Goal: Find contact information: Find contact information

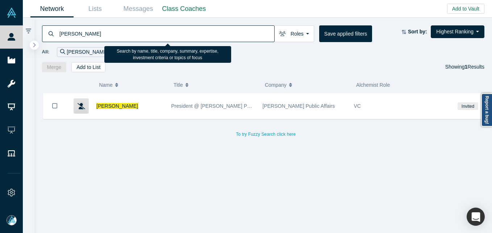
click at [141, 38] on input "[PERSON_NAME]" at bounding box center [167, 33] width 216 height 17
click at [187, 37] on input "[PERSON_NAME]" at bounding box center [167, 33] width 216 height 17
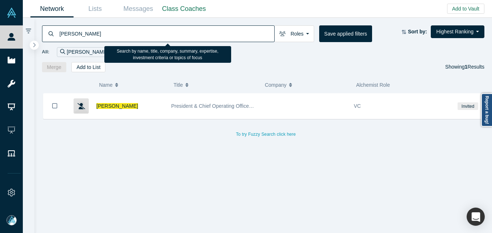
paste input "[PERSON_NAME]"
click at [127, 31] on input "[PERSON_NAME]" at bounding box center [167, 33] width 216 height 17
click at [126, 31] on input "[PERSON_NAME]" at bounding box center [167, 33] width 216 height 17
paste input "[PERSON_NAME]"
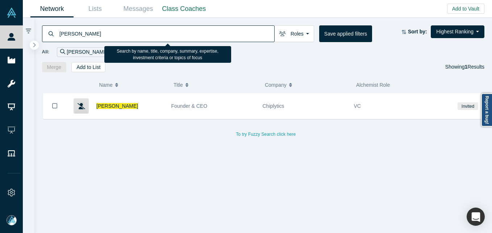
click at [152, 27] on input "[PERSON_NAME]" at bounding box center [167, 33] width 216 height 17
click at [151, 29] on input "[PERSON_NAME]" at bounding box center [167, 33] width 216 height 17
paste input "cott [PERSON_NAME]"
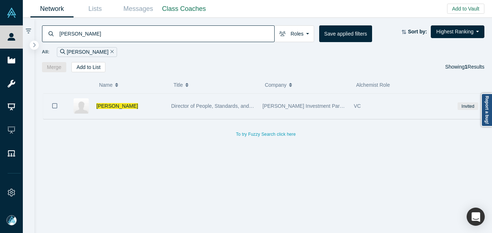
click at [165, 95] on div "[PERSON_NAME]" at bounding box center [117, 106] width 102 height 25
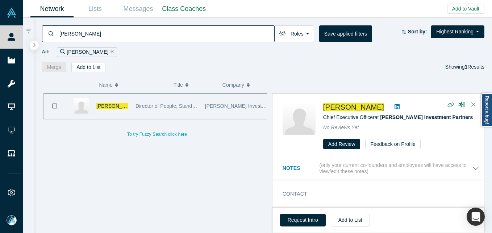
click at [184, 29] on input "[PERSON_NAME]" at bounding box center [167, 33] width 216 height 17
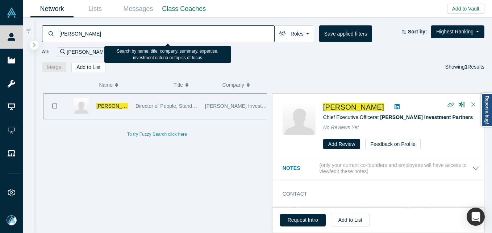
click at [184, 29] on input "[PERSON_NAME]" at bounding box center [167, 33] width 216 height 17
paste input "[PERSON_NAME]"
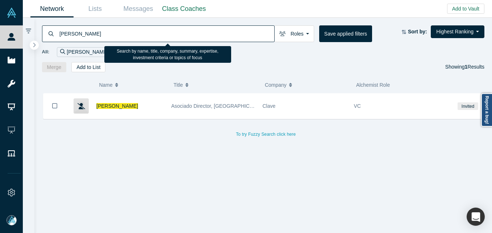
click at [158, 32] on input "[PERSON_NAME]" at bounding box center [167, 33] width 216 height 17
paste input "[PERSON_NAME]"
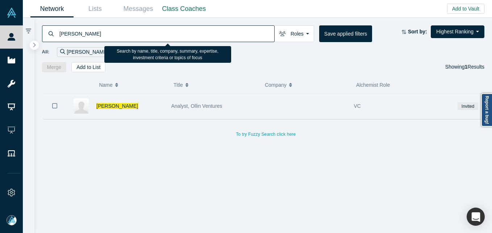
click at [141, 105] on div "[PERSON_NAME]" at bounding box center [129, 106] width 67 height 25
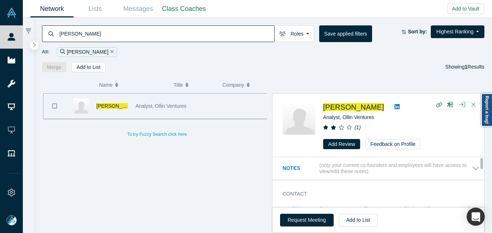
scroll to position [36, 0]
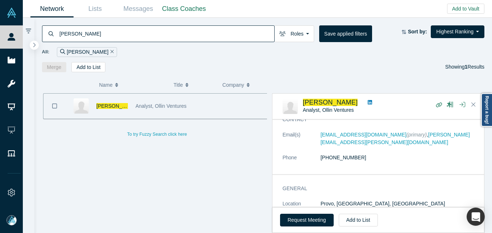
click at [123, 29] on input "[PERSON_NAME]" at bounding box center [167, 33] width 216 height 17
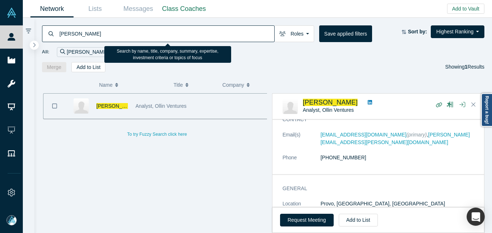
paste input "[PERSON_NAME]"
click at [123, 29] on input "[PERSON_NAME]" at bounding box center [167, 33] width 216 height 17
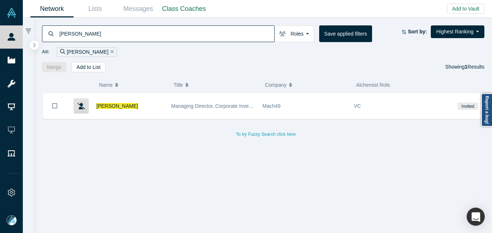
click at [173, 38] on input "[PERSON_NAME]" at bounding box center [167, 33] width 216 height 17
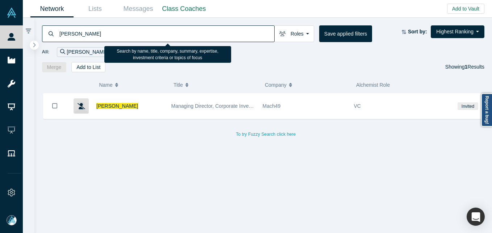
click at [171, 36] on input "[PERSON_NAME]" at bounding box center [167, 33] width 216 height 17
paste input "[PERSON_NAME]"
click at [171, 36] on input "[PERSON_NAME]" at bounding box center [167, 33] width 216 height 17
click at [170, 34] on input "[PERSON_NAME]" at bounding box center [167, 33] width 216 height 17
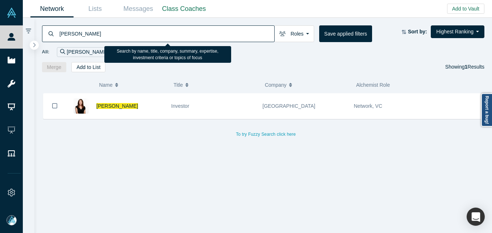
click at [170, 34] on input "[PERSON_NAME]" at bounding box center [167, 33] width 216 height 17
paste input "[PERSON_NAME]"
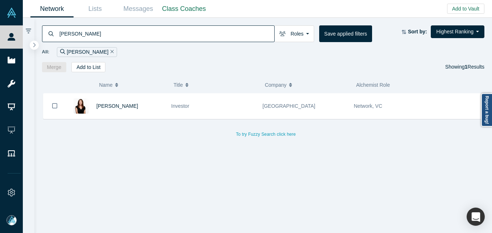
type input "[PERSON_NAME]"
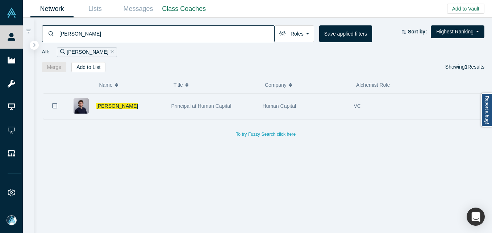
click at [144, 106] on div "[PERSON_NAME]" at bounding box center [129, 106] width 67 height 25
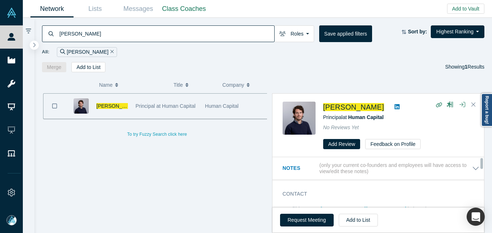
scroll to position [36, 0]
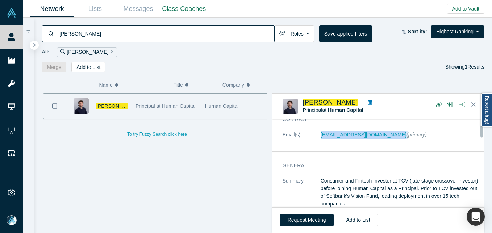
drag, startPoint x: 315, startPoint y: 141, endPoint x: 381, endPoint y: 135, distance: 66.4
click at [381, 135] on dl "Email(s) [EMAIL_ADDRESS][DOMAIN_NAME] (primary)" at bounding box center [381, 138] width 197 height 15
copy dl "[EMAIL_ADDRESS][DOMAIN_NAME]"
